Goal: Find specific page/section: Find specific page/section

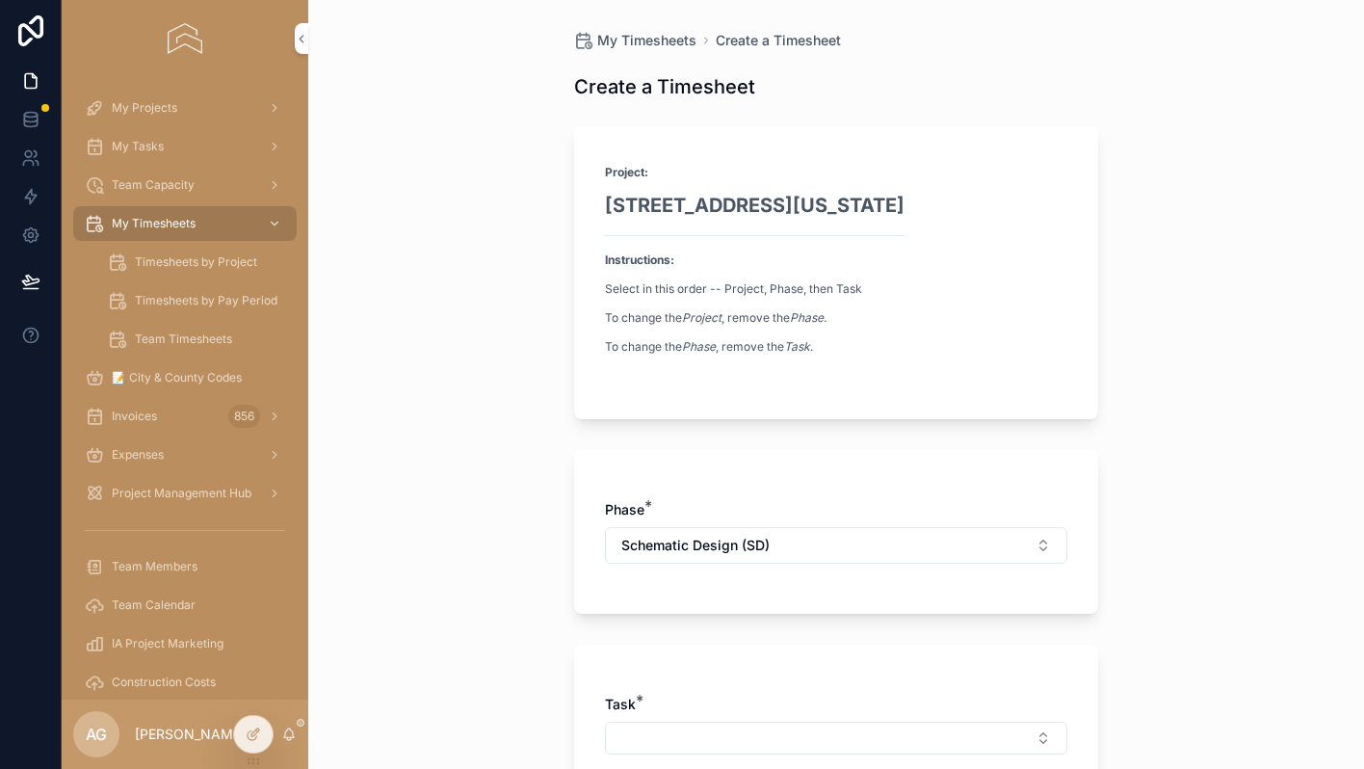
click at [165, 106] on span "My Projects" at bounding box center [144, 107] width 65 height 15
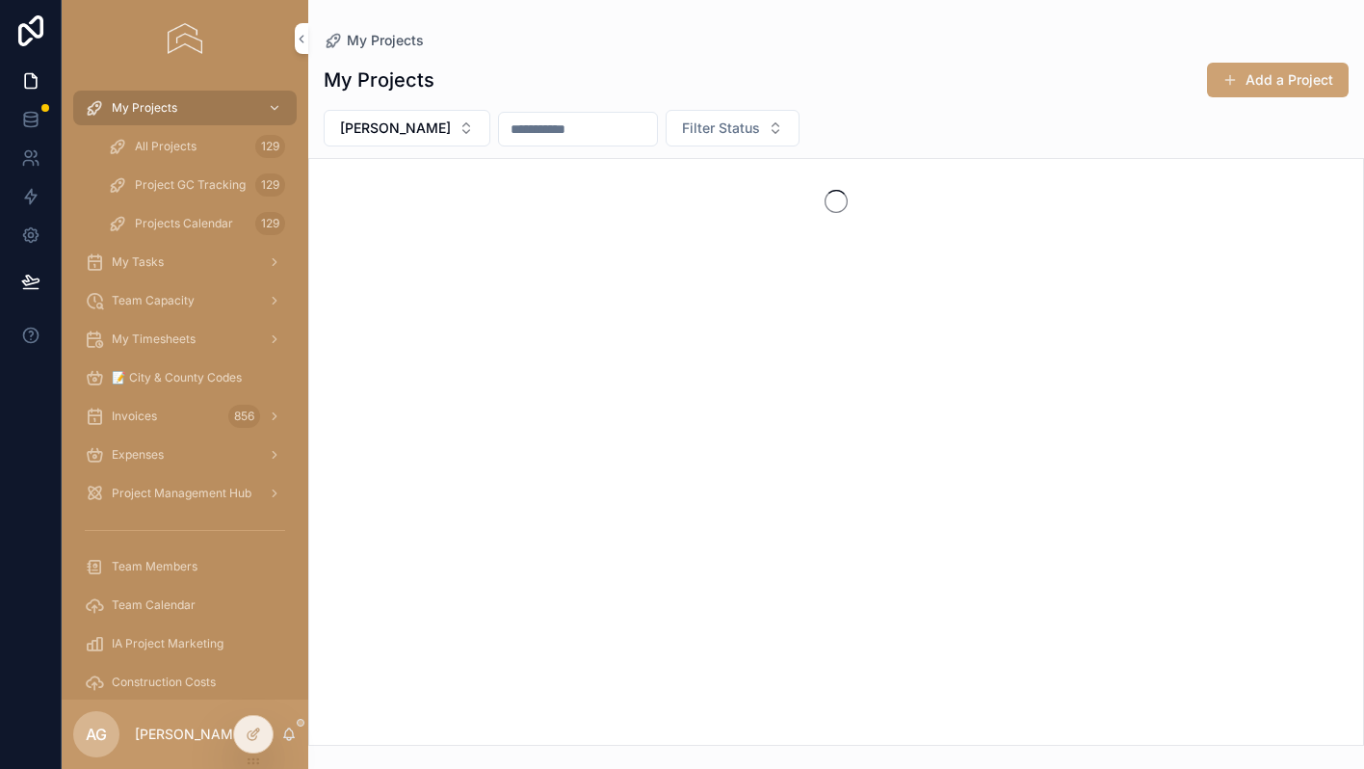
click at [156, 143] on span "All Projects" at bounding box center [166, 146] width 62 height 15
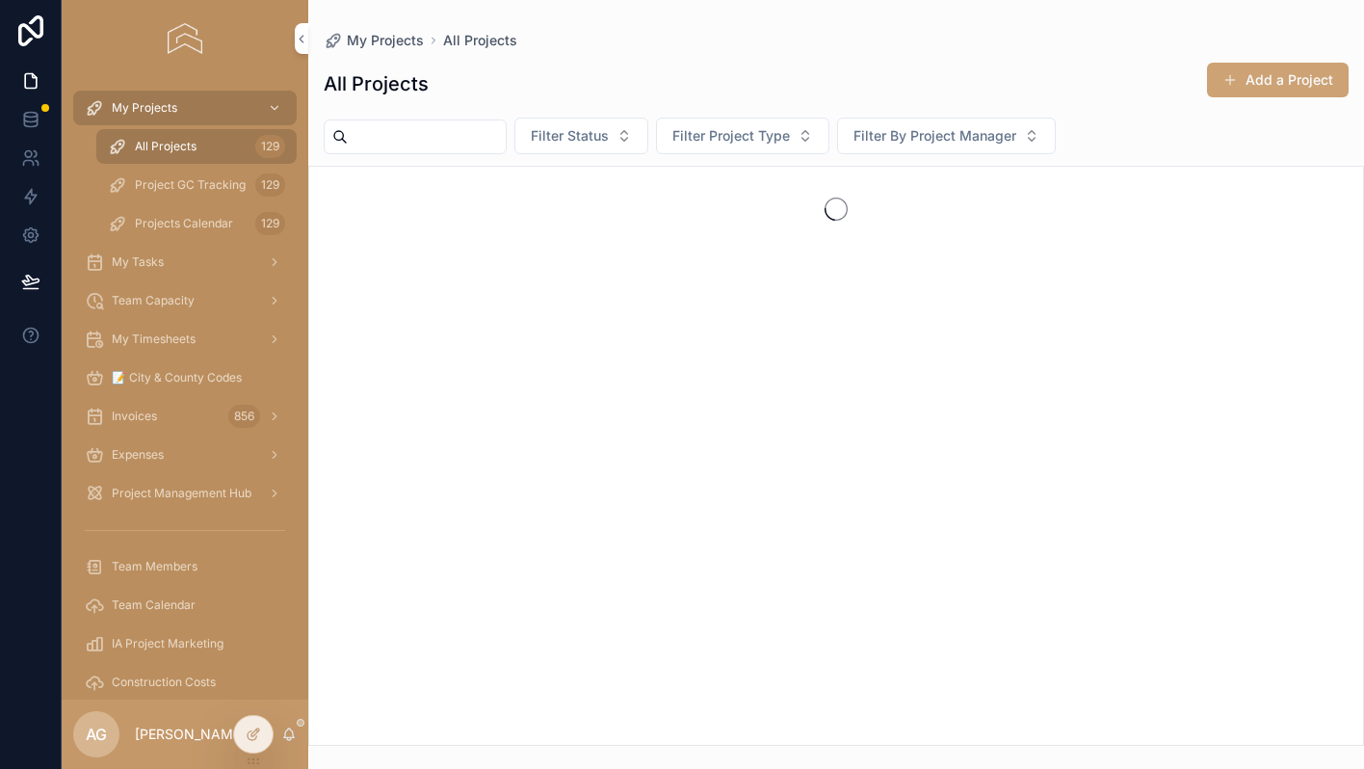
click at [423, 139] on input "scrollable content" at bounding box center [427, 136] width 158 height 27
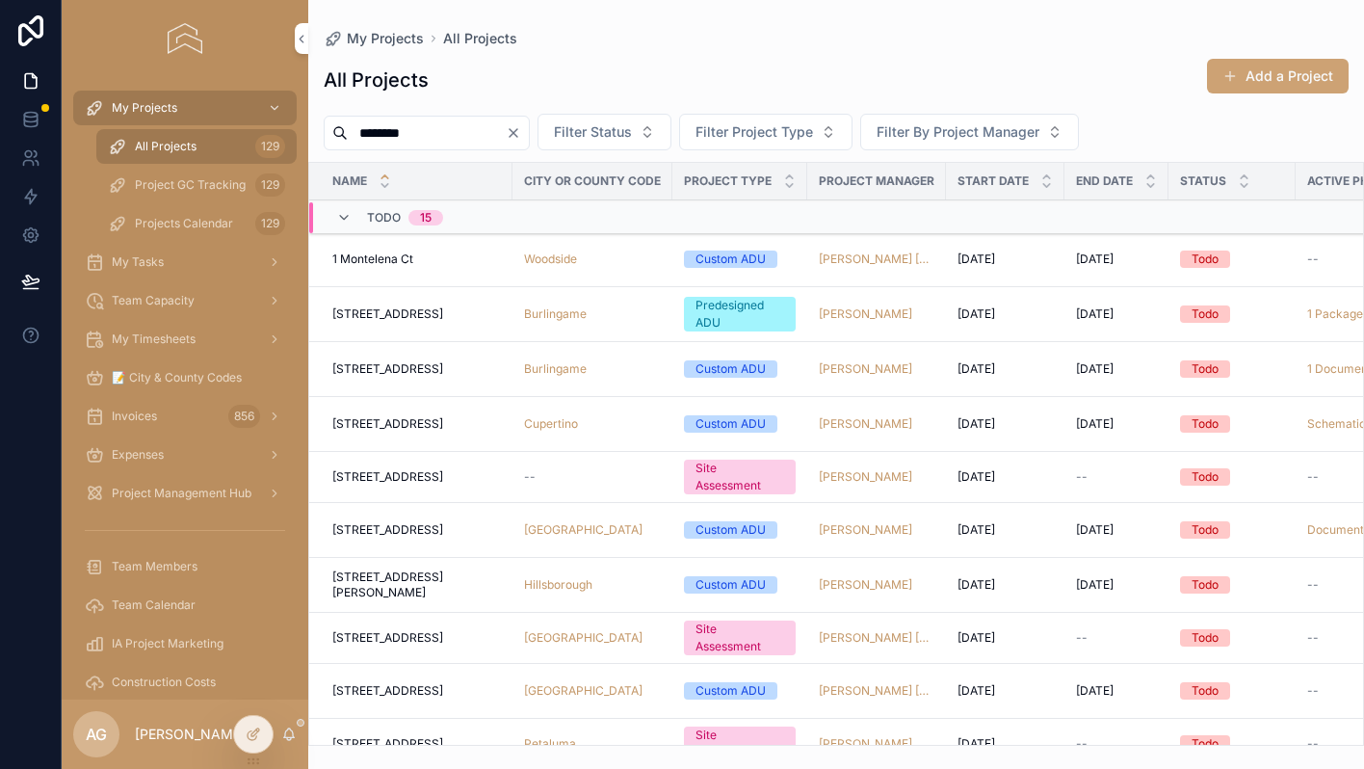
type input "********"
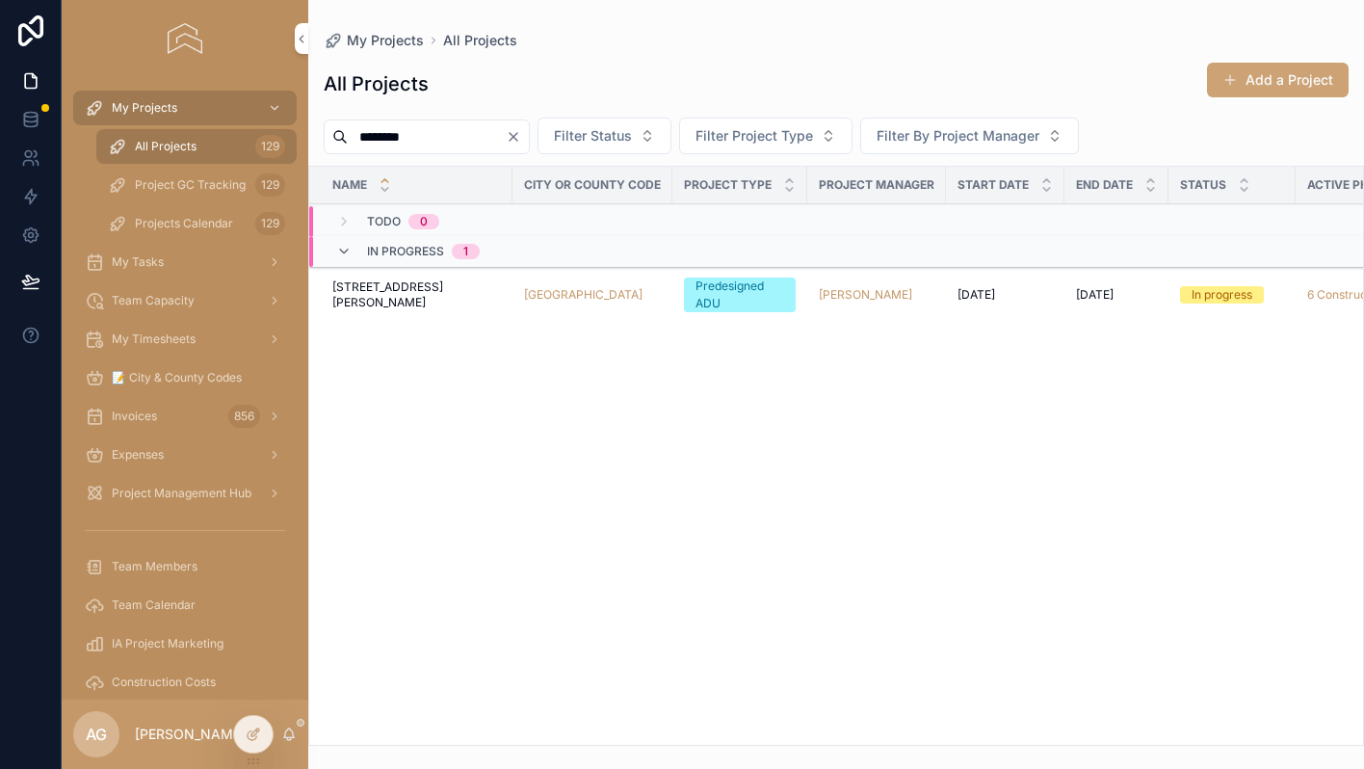
click at [479, 293] on div "[STREET_ADDRESS][PERSON_NAME] [STREET_ADDRESS][PERSON_NAME]" at bounding box center [416, 294] width 169 height 31
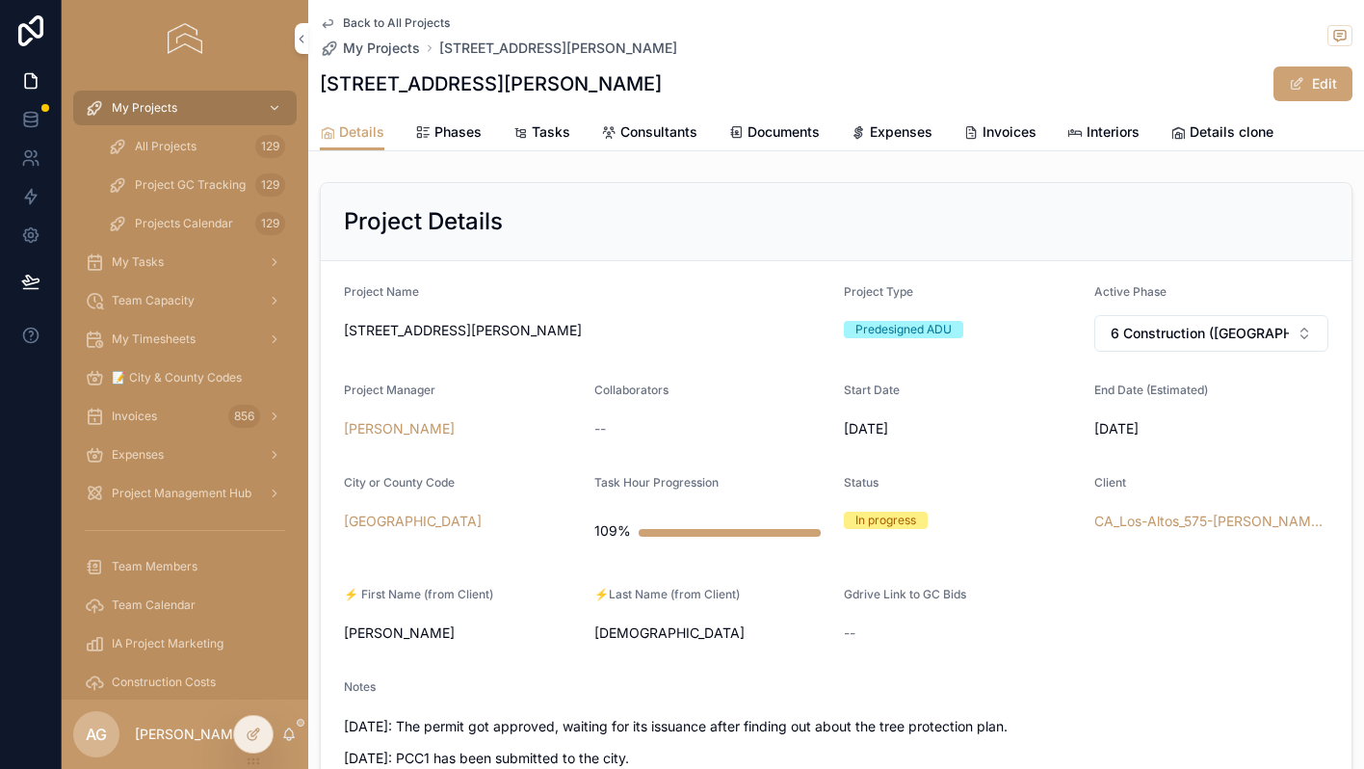
click at [887, 136] on span "Expenses" at bounding box center [901, 131] width 63 height 19
